Goal: Find specific page/section: Find specific page/section

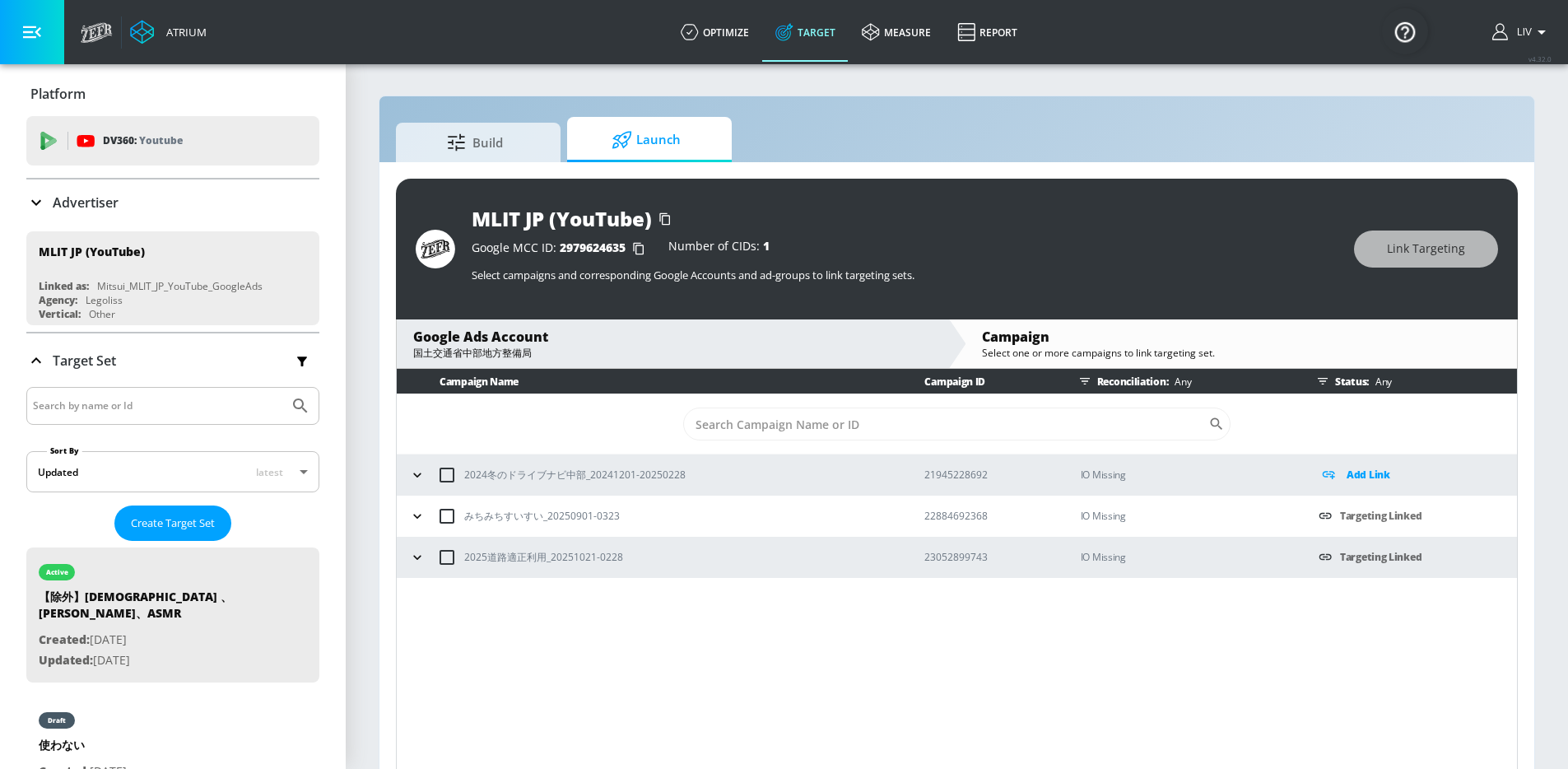
click at [183, 205] on div "Advertiser" at bounding box center [173, 203] width 293 height 20
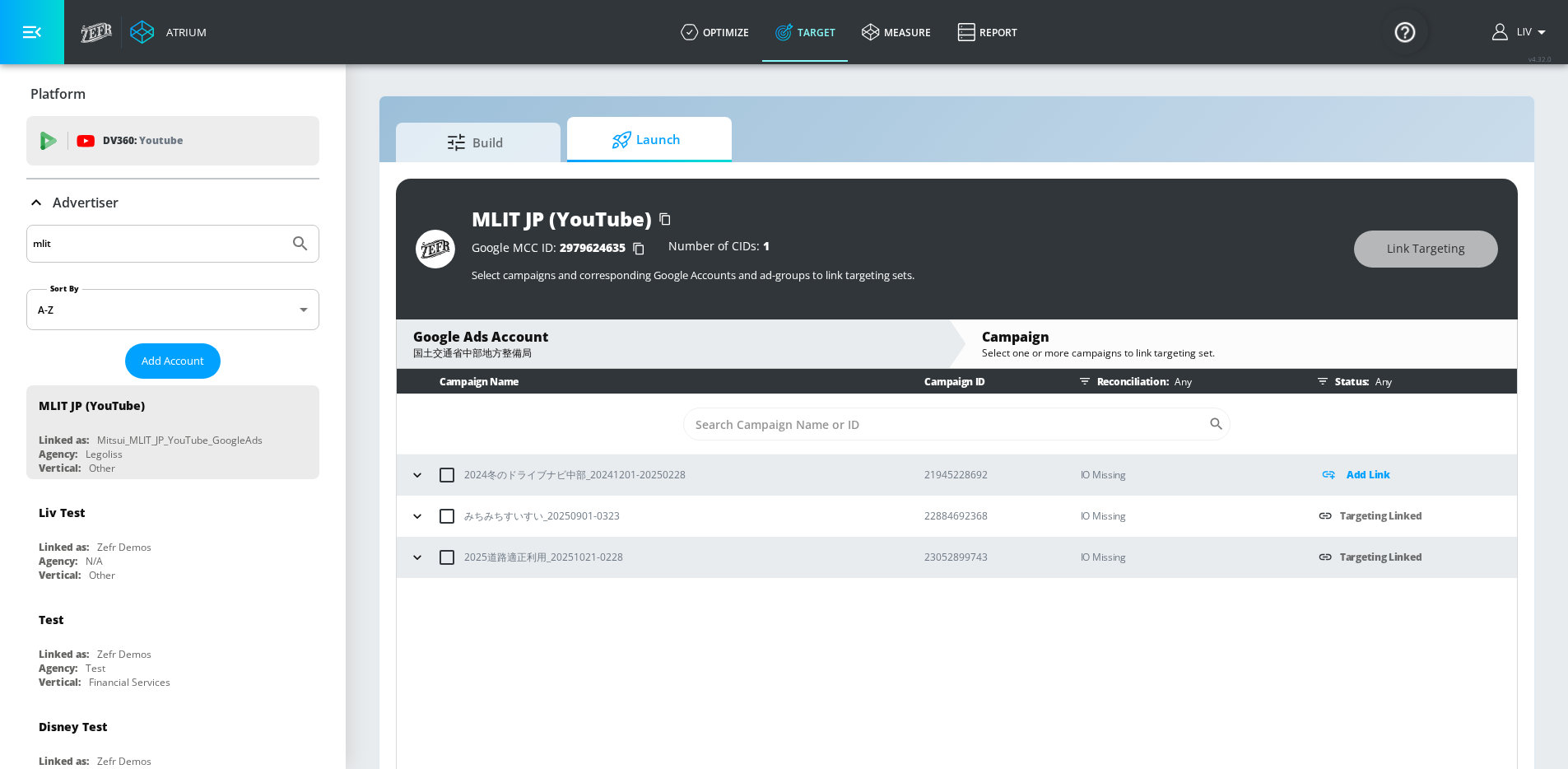
click at [208, 256] on div "mlit" at bounding box center [173, 244] width 293 height 38
drag, startPoint x: 228, startPoint y: 224, endPoint x: 229, endPoint y: 238, distance: 14.0
click at [228, 225] on div "mlit" at bounding box center [173, 244] width 293 height 38
click at [229, 244] on input "mlit" at bounding box center [158, 243] width 250 height 21
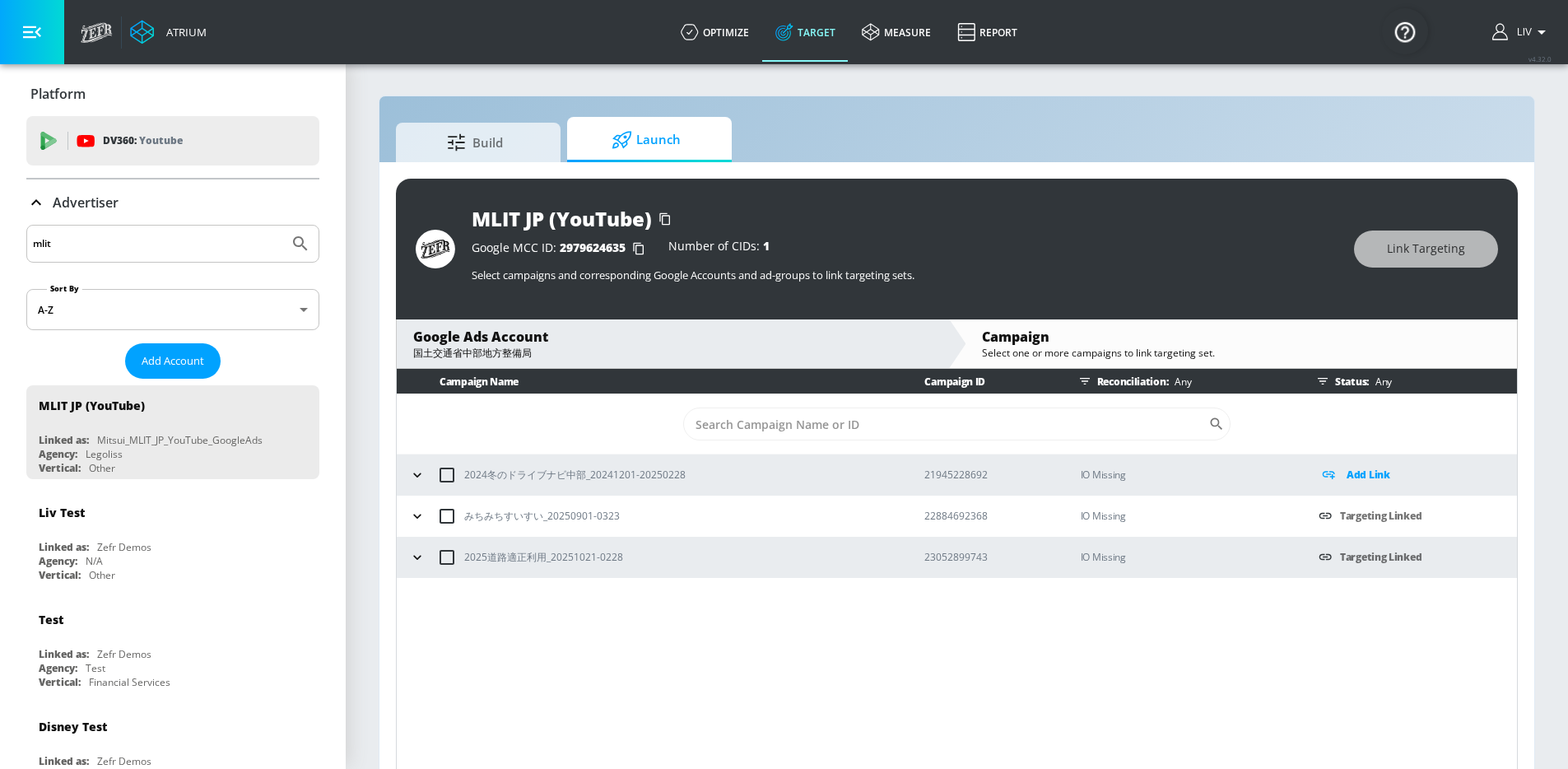
click at [229, 244] on input "mlit" at bounding box center [158, 243] width 250 height 21
type input "_tw_"
click at [282, 226] on button "Submit Search" at bounding box center [300, 244] width 36 height 36
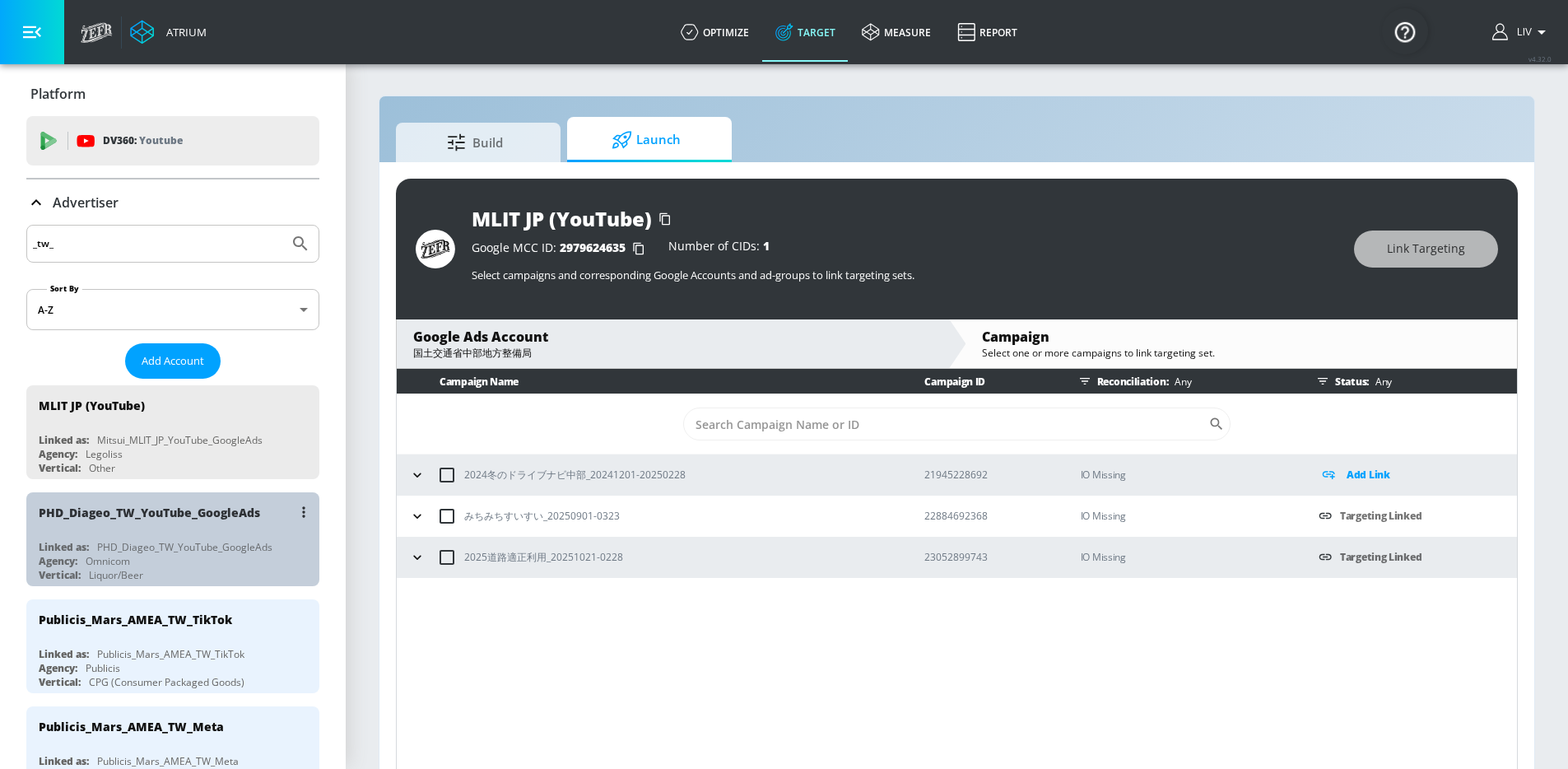
click at [207, 525] on div "PHD_Diageo_TW_YouTube_GoogleAds" at bounding box center [177, 512] width 276 height 40
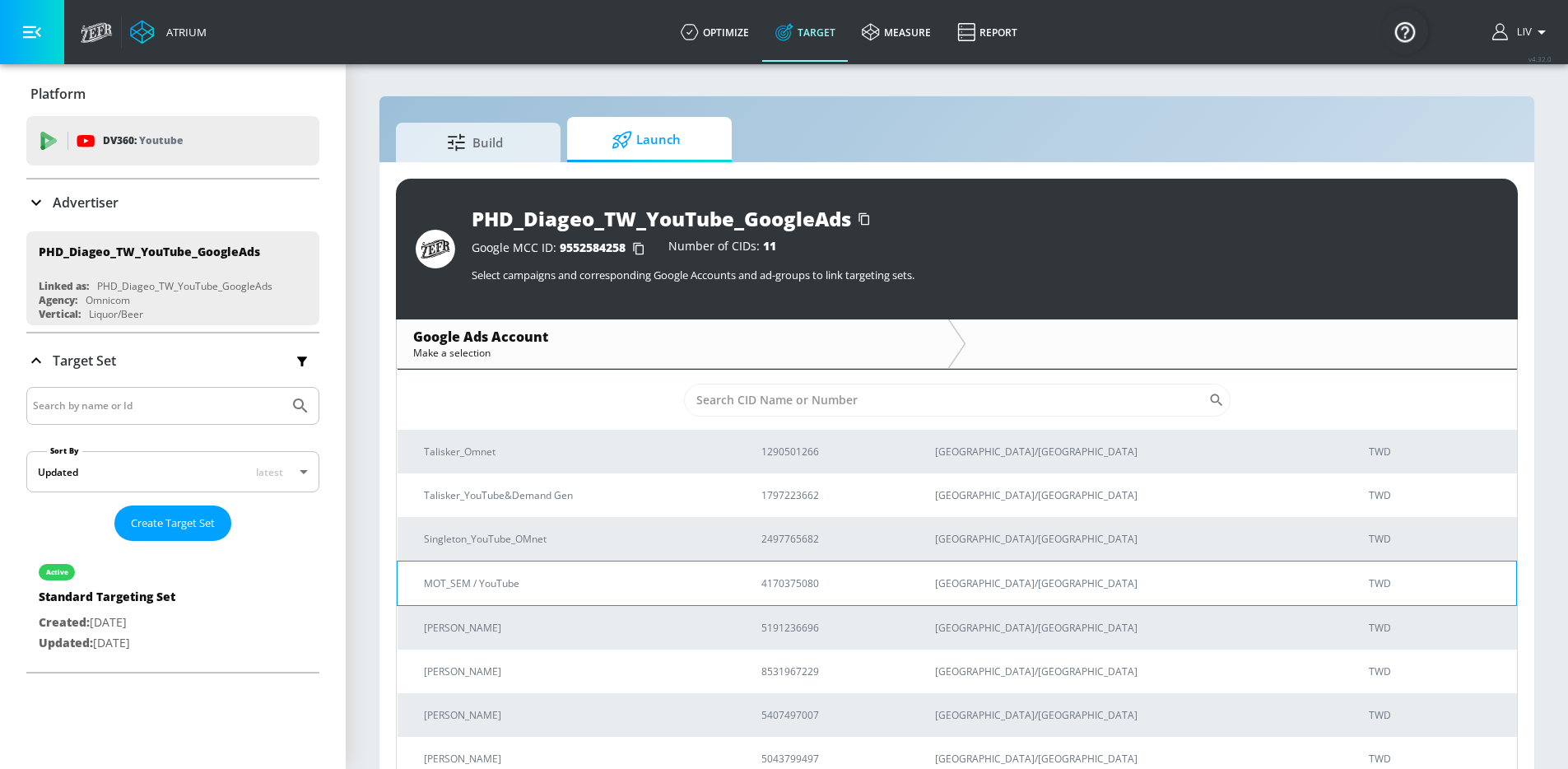
scroll to position [39, 0]
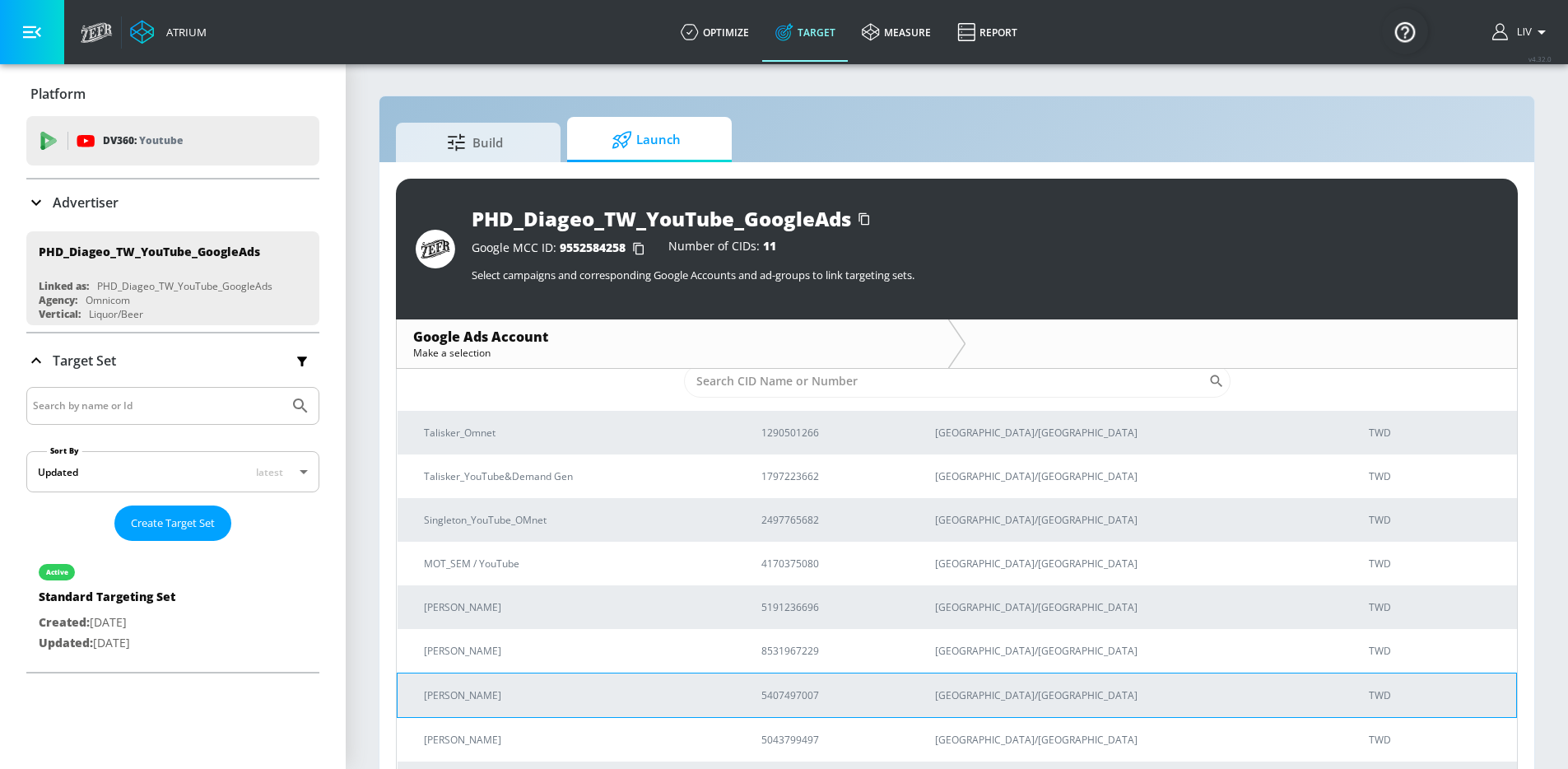
click at [722, 701] on p "[PERSON_NAME]" at bounding box center [573, 695] width 298 height 17
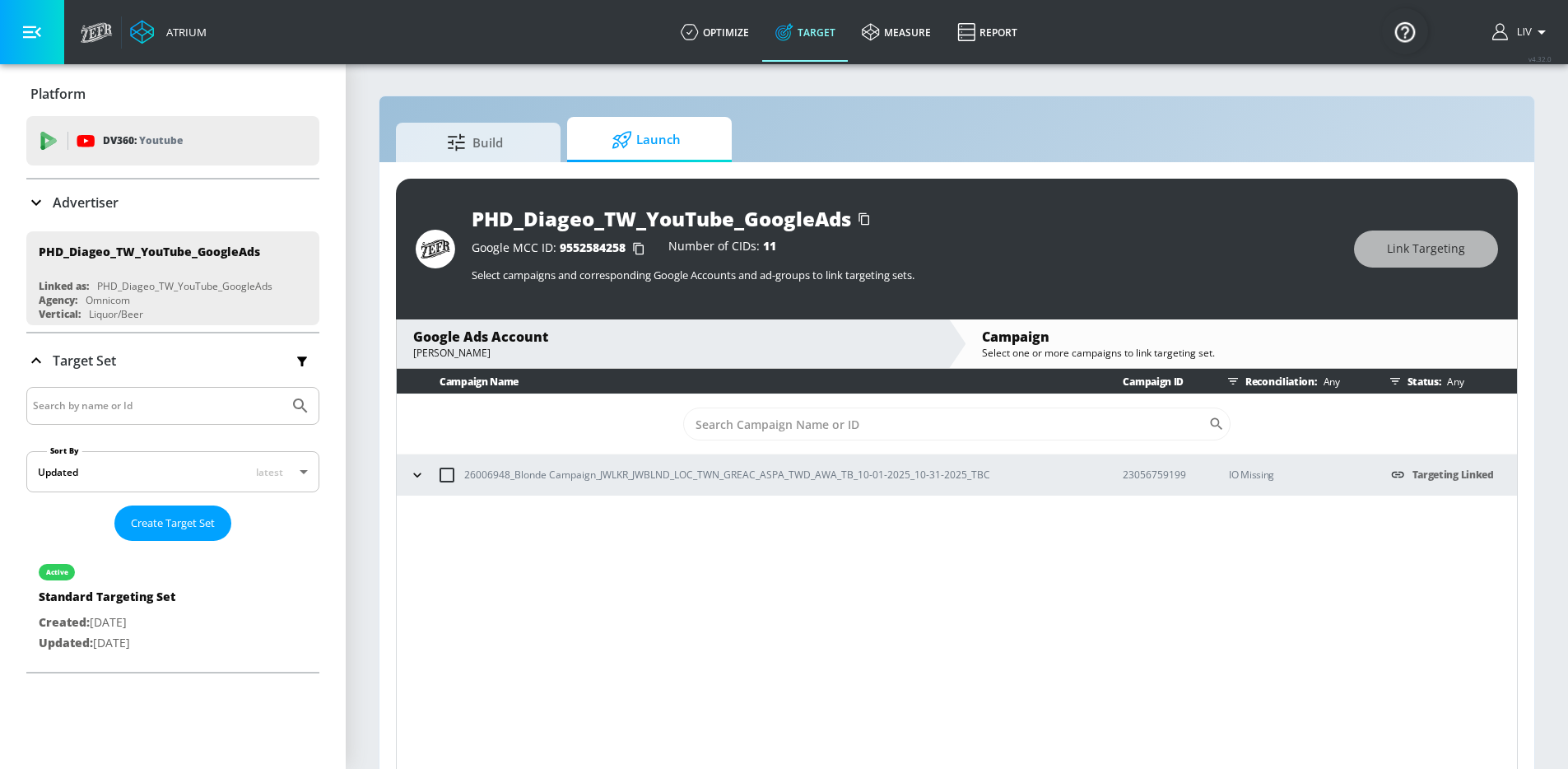
click at [409, 477] on icon "button" at bounding box center [417, 475] width 16 height 16
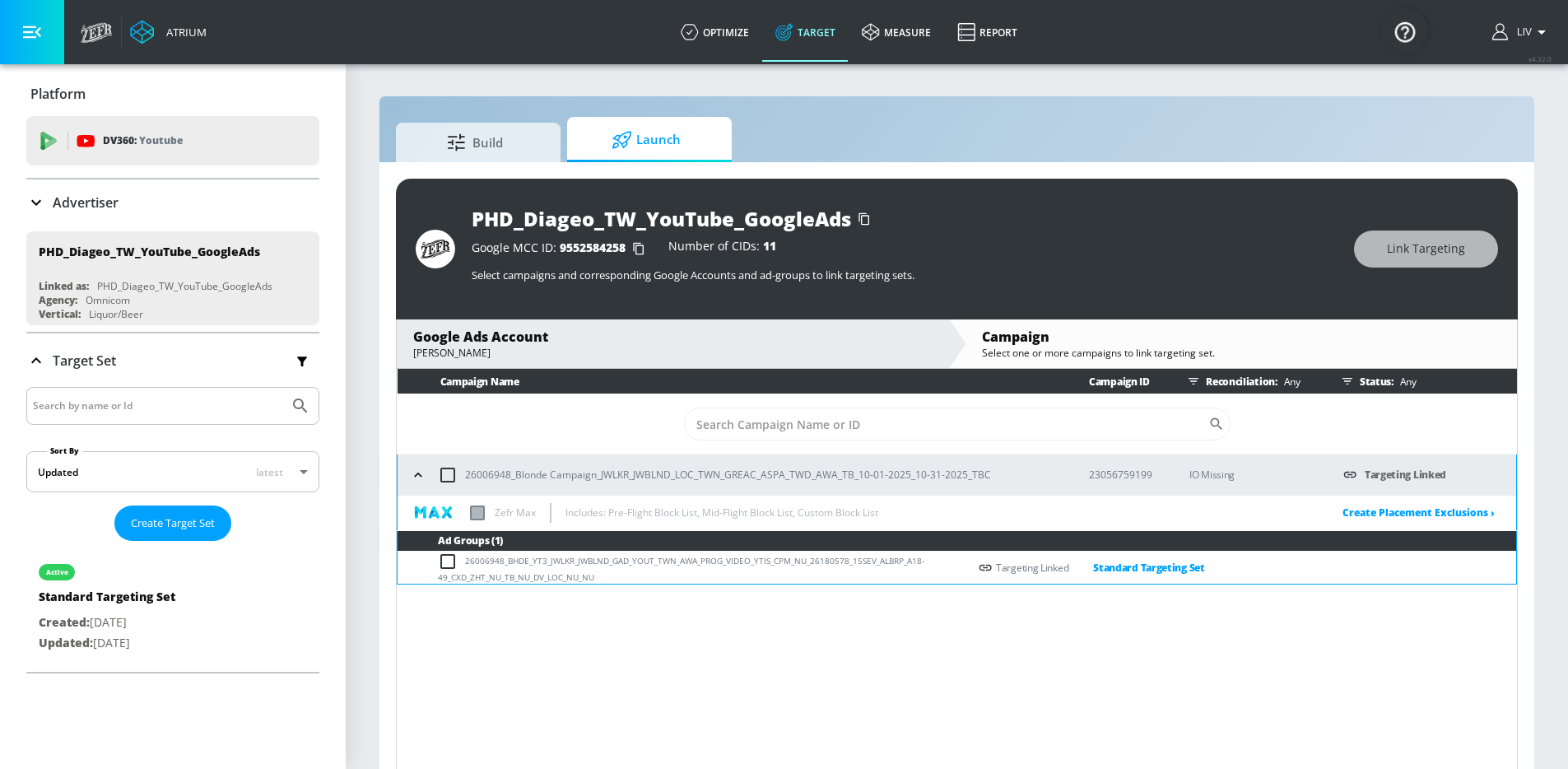
click at [410, 477] on icon "button" at bounding box center [418, 475] width 16 height 16
